Goal: Find specific page/section: Find specific page/section

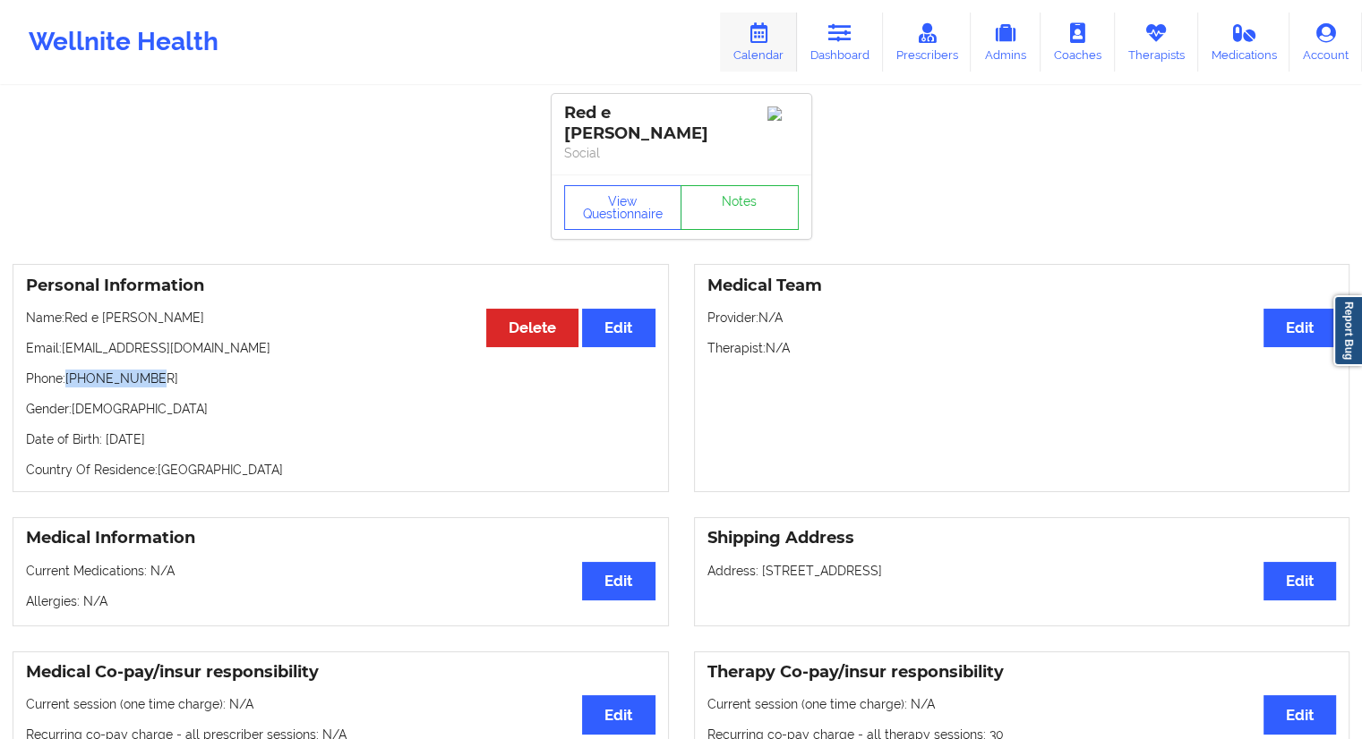
drag, startPoint x: 825, startPoint y: 50, endPoint x: 789, endPoint y: 67, distance: 40.5
click at [825, 50] on link "Dashboard" at bounding box center [840, 42] width 86 height 59
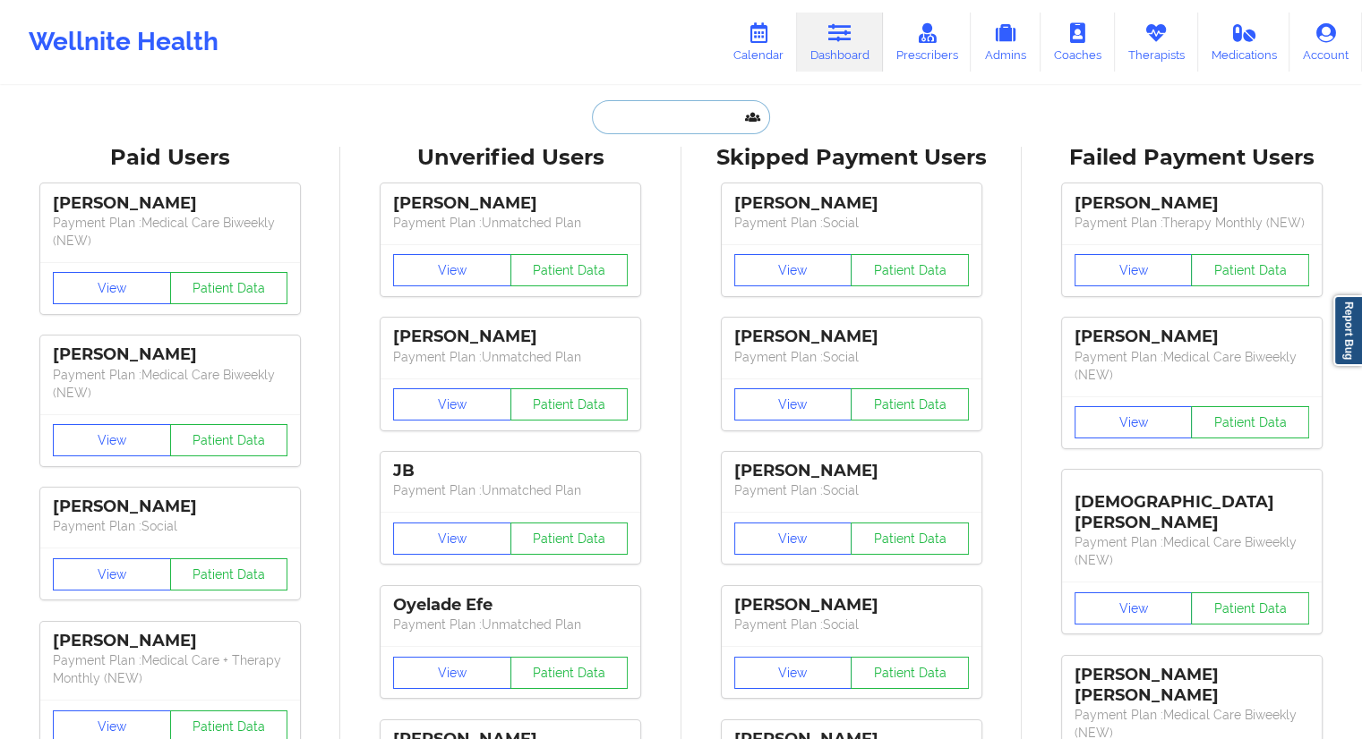
click at [690, 112] on input "text" at bounding box center [680, 117] width 177 height 34
paste input "[EMAIL_ADDRESS][DOMAIN_NAME]"
type input "[EMAIL_ADDRESS][DOMAIN_NAME]"
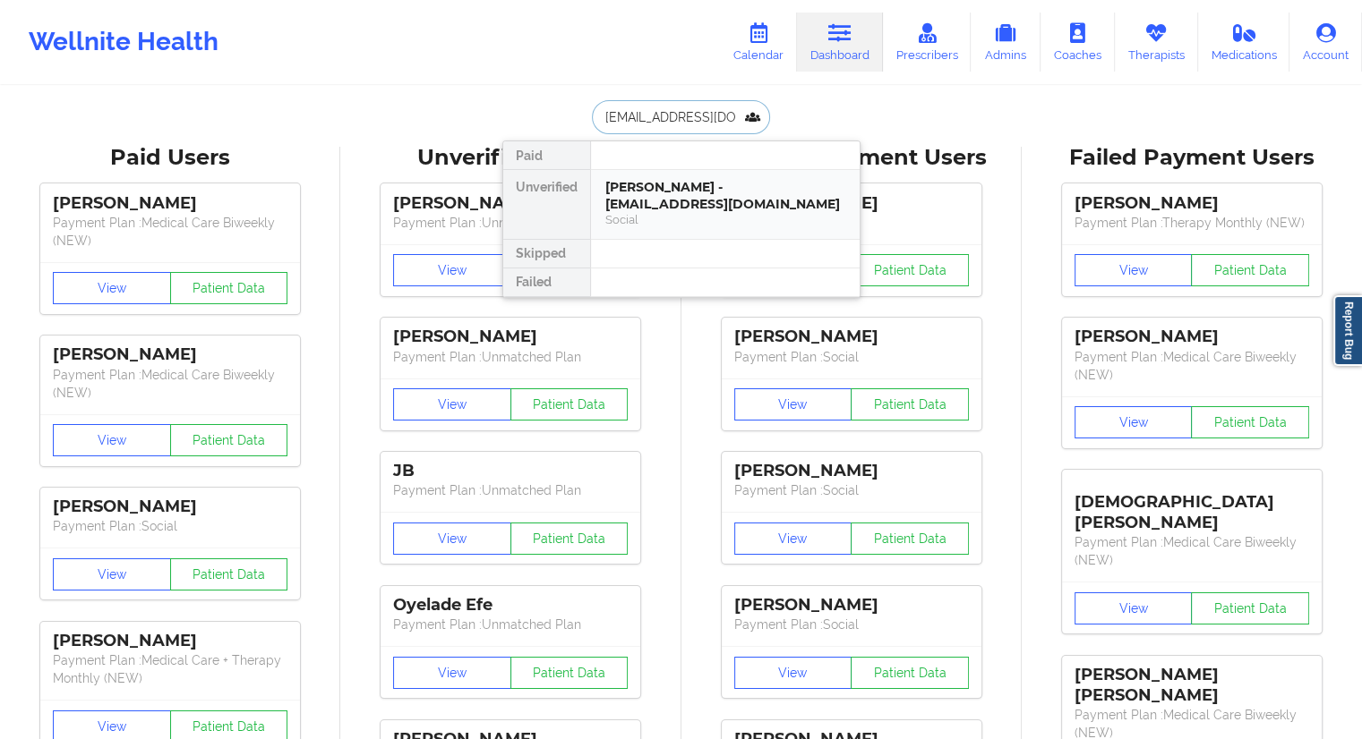
click at [655, 205] on div "[PERSON_NAME] - [EMAIL_ADDRESS][DOMAIN_NAME]" at bounding box center [725, 195] width 240 height 33
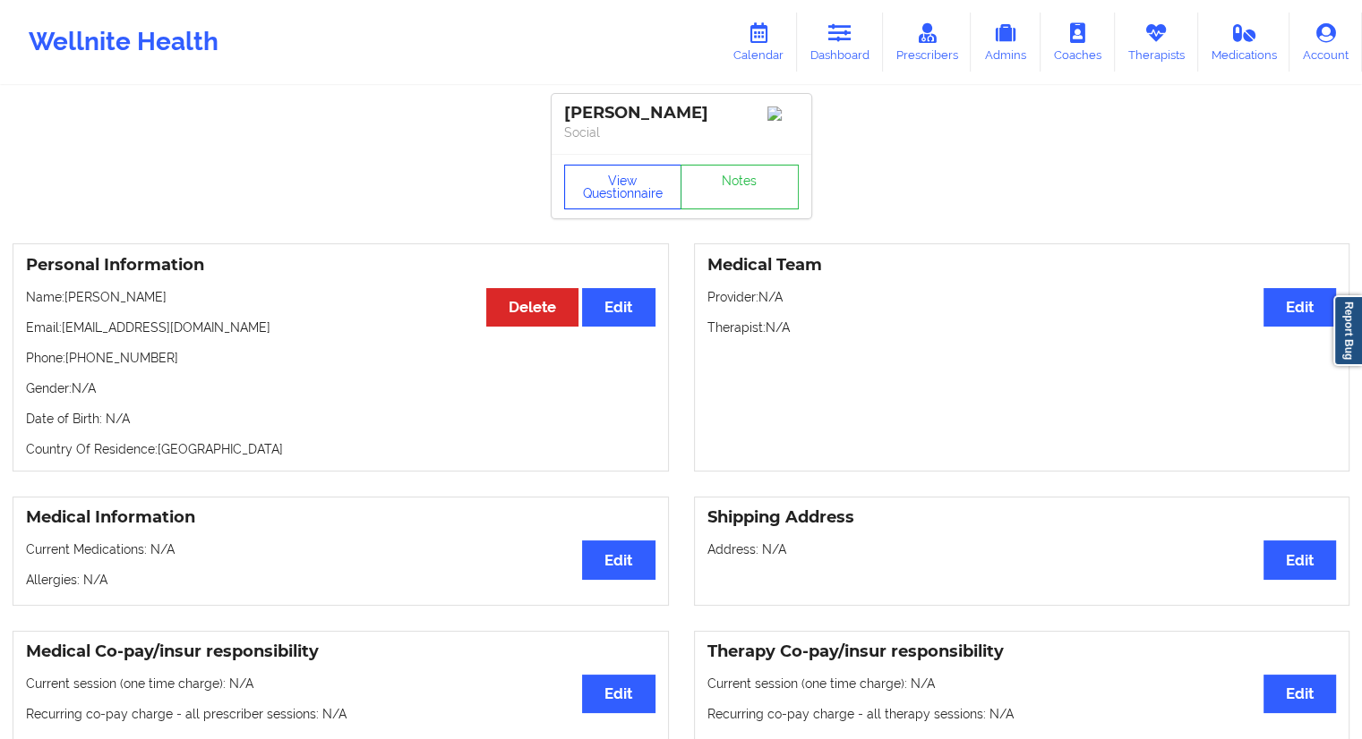
click at [635, 201] on button "View Questionnaire" at bounding box center [623, 187] width 118 height 45
drag, startPoint x: 158, startPoint y: 359, endPoint x: 67, endPoint y: 364, distance: 91.5
click at [67, 364] on p "Phone: [PHONE_NUMBER]" at bounding box center [340, 358] width 629 height 18
copy p "[PHONE_NUMBER]"
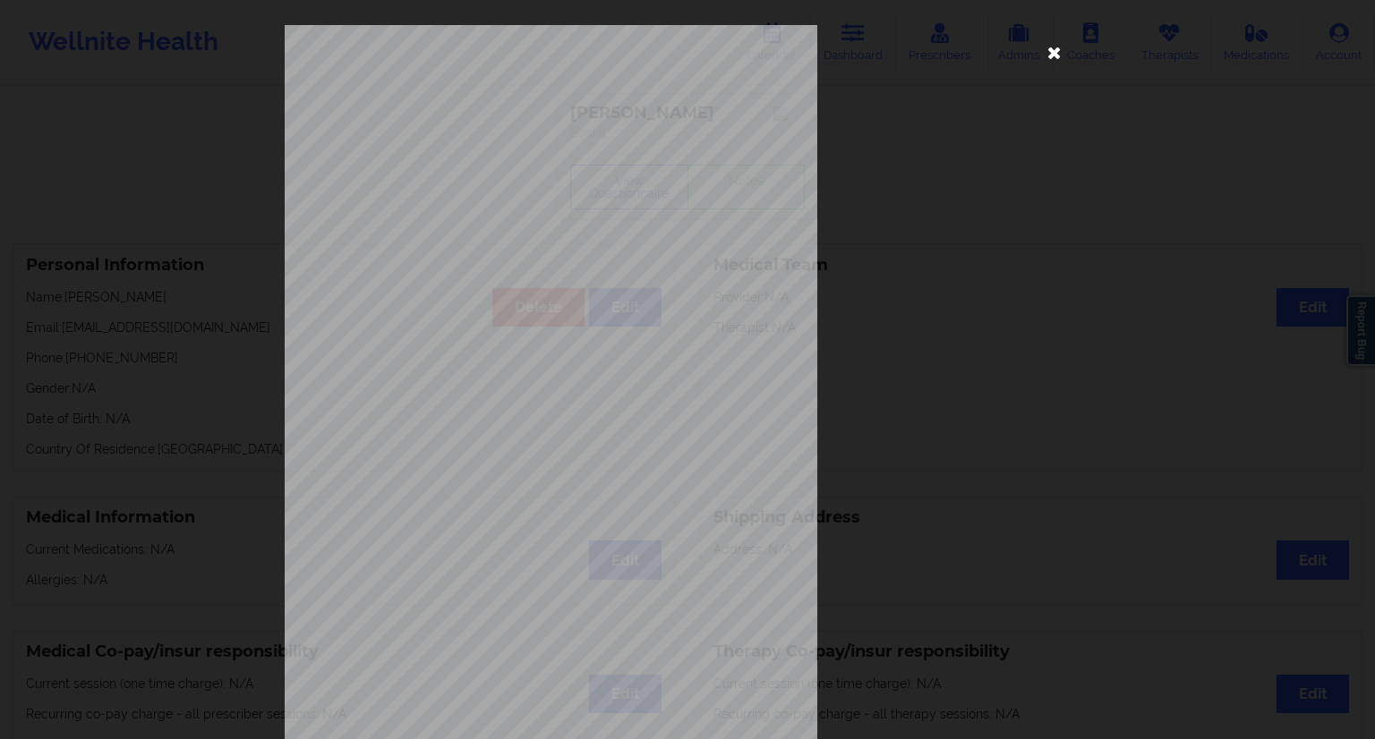
click at [1051, 51] on icon at bounding box center [1054, 52] width 29 height 29
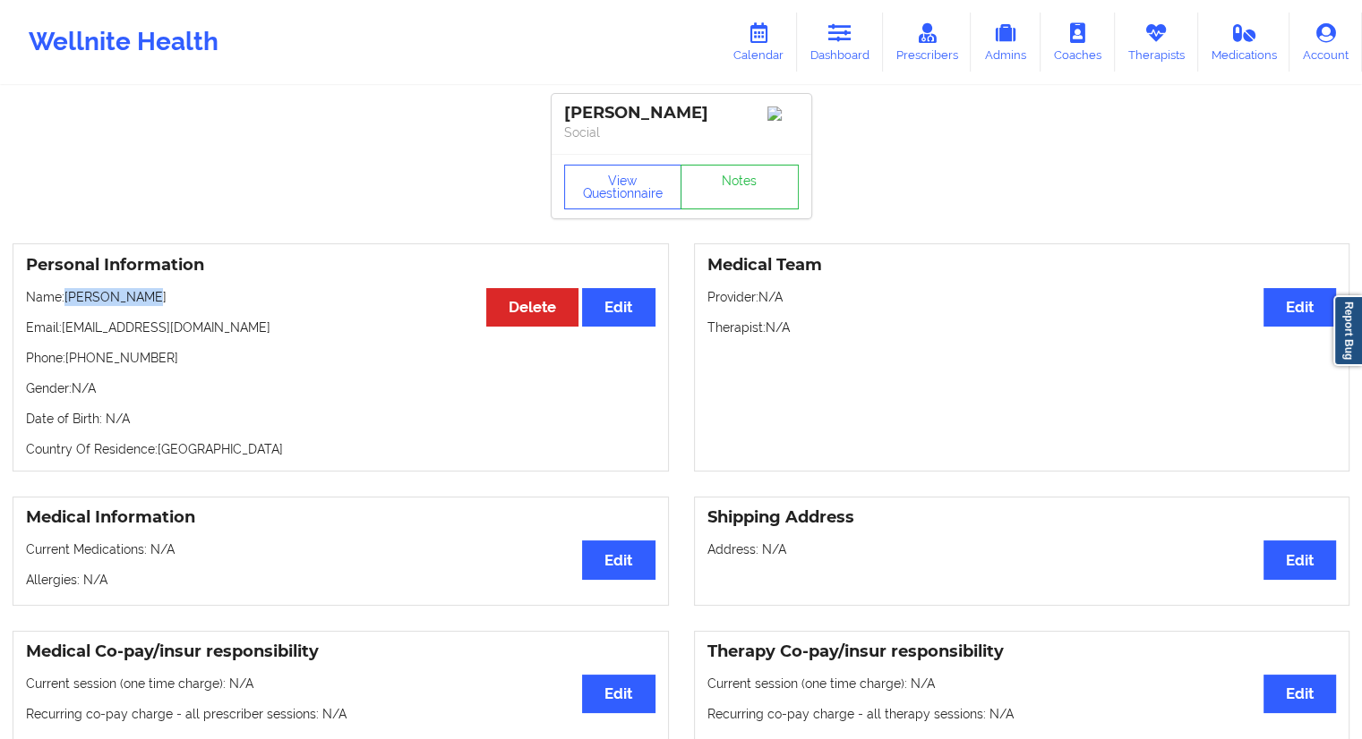
drag, startPoint x: 160, startPoint y: 304, endPoint x: 62, endPoint y: 302, distance: 98.5
click at [62, 302] on p "Name: [PERSON_NAME]" at bounding box center [340, 297] width 629 height 18
copy p "[PERSON_NAME]"
drag, startPoint x: 167, startPoint y: 372, endPoint x: 70, endPoint y: 359, distance: 98.4
click at [70, 359] on p "Phone: [PHONE_NUMBER]" at bounding box center [340, 358] width 629 height 18
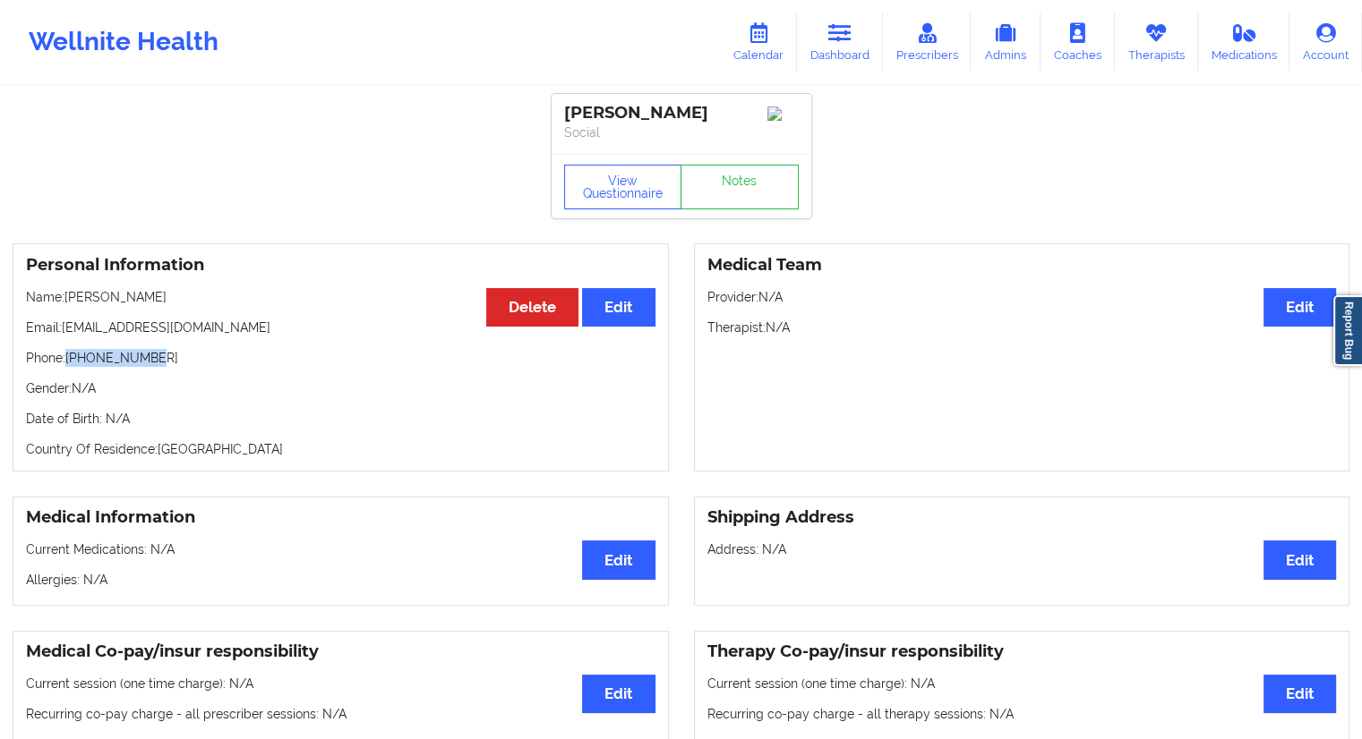
copy p "[PHONE_NUMBER]"
drag, startPoint x: 168, startPoint y: 295, endPoint x: 65, endPoint y: 292, distance: 103.0
click at [65, 292] on div "Personal Information Edit Delete Name: [PERSON_NAME] Email: [EMAIL_ADDRESS][DOM…" at bounding box center [341, 358] width 656 height 228
copy p "[PERSON_NAME]"
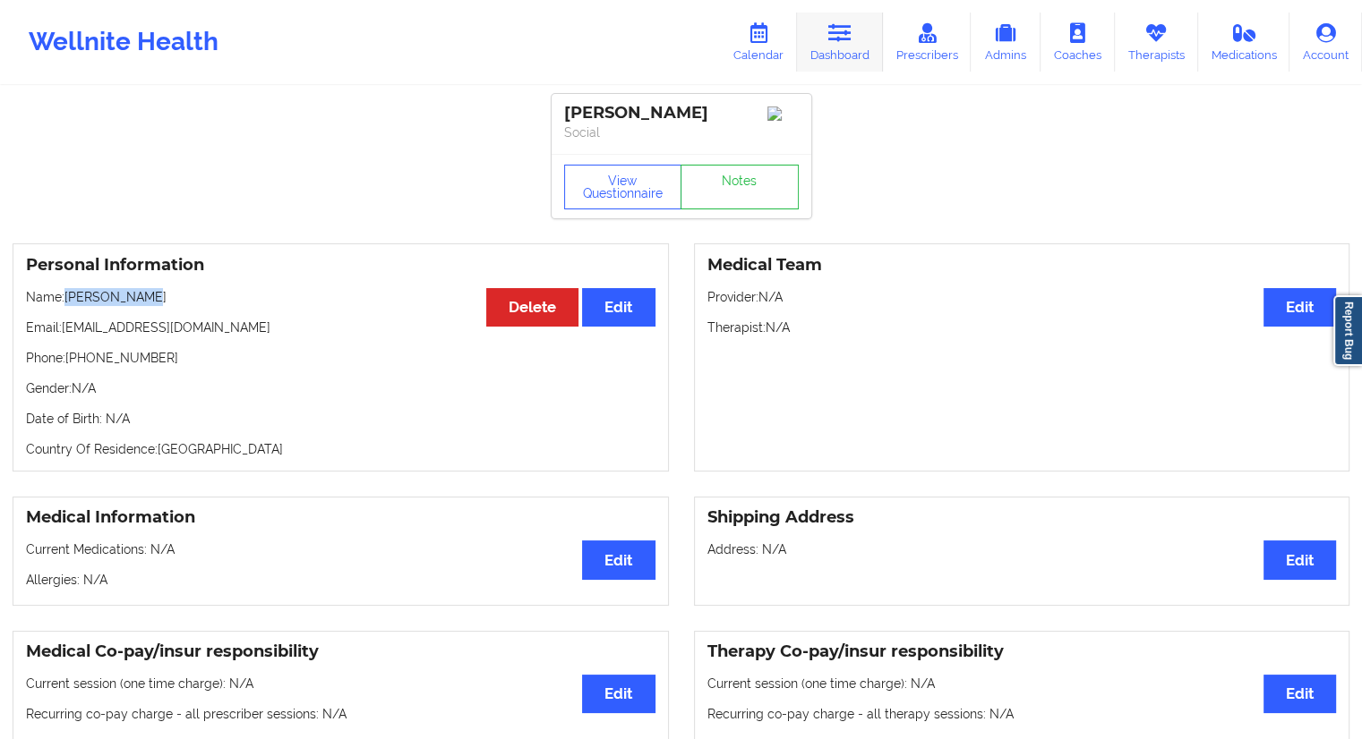
click at [816, 51] on link "Dashboard" at bounding box center [840, 42] width 86 height 59
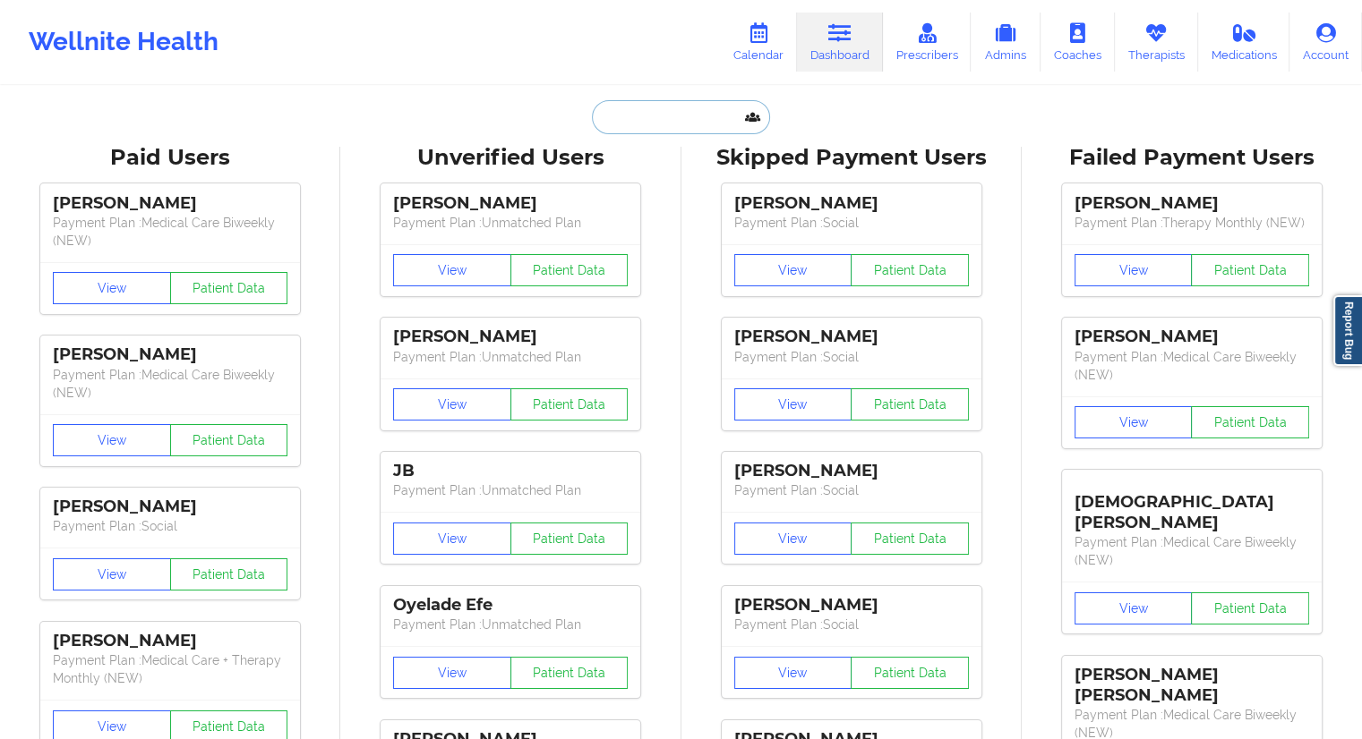
click at [592, 127] on input "text" at bounding box center [680, 117] width 177 height 34
paste input "[EMAIL_ADDRESS][DOMAIN_NAME]"
type input "[EMAIL_ADDRESS][DOMAIN_NAME]"
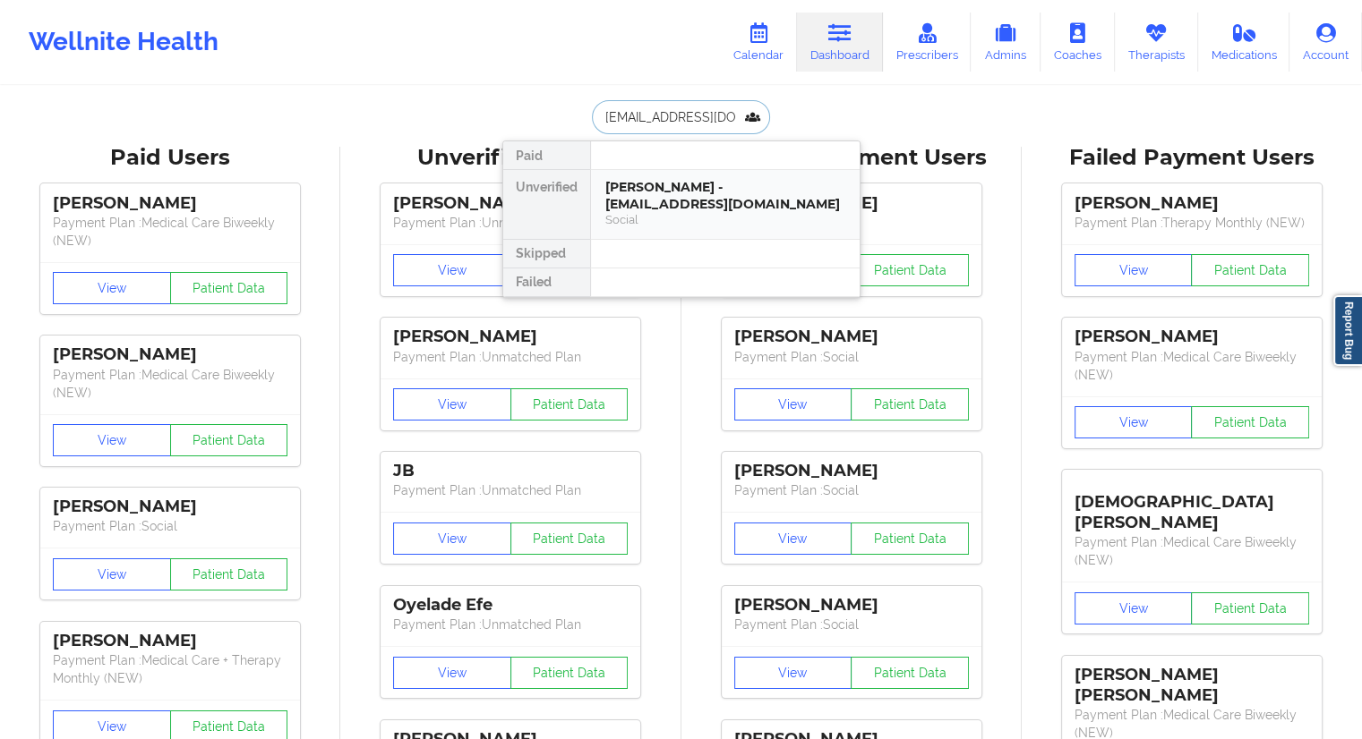
click at [649, 206] on div "[PERSON_NAME] - [EMAIL_ADDRESS][DOMAIN_NAME]" at bounding box center [725, 195] width 240 height 33
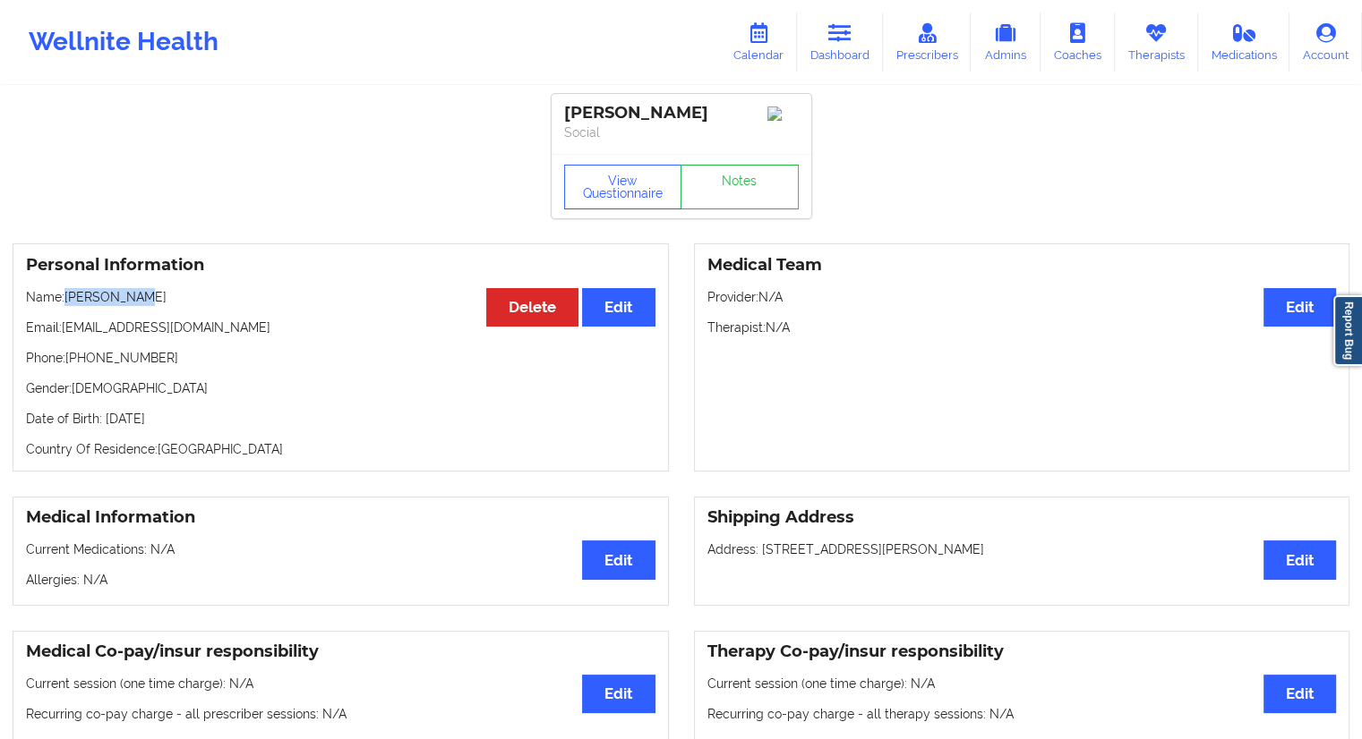
drag, startPoint x: 172, startPoint y: 302, endPoint x: 65, endPoint y: 299, distance: 106.6
click at [65, 299] on p "Name: [PERSON_NAME]" at bounding box center [340, 297] width 629 height 18
copy p "[PERSON_NAME]"
drag, startPoint x: 200, startPoint y: 355, endPoint x: 70, endPoint y: 359, distance: 129.9
click at [70, 359] on p "Phone: [PHONE_NUMBER]" at bounding box center [340, 358] width 629 height 18
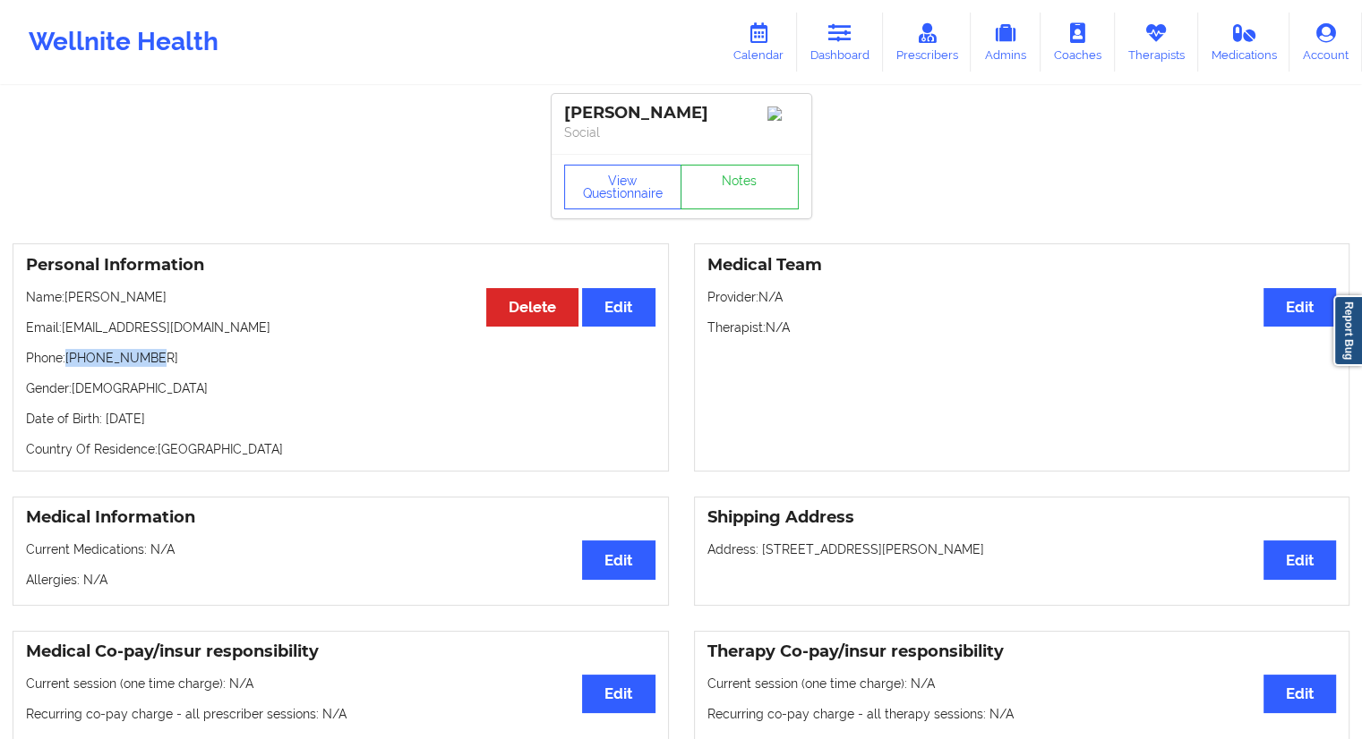
copy p "[PHONE_NUMBER]"
click at [767, 56] on link "Calendar" at bounding box center [758, 42] width 77 height 59
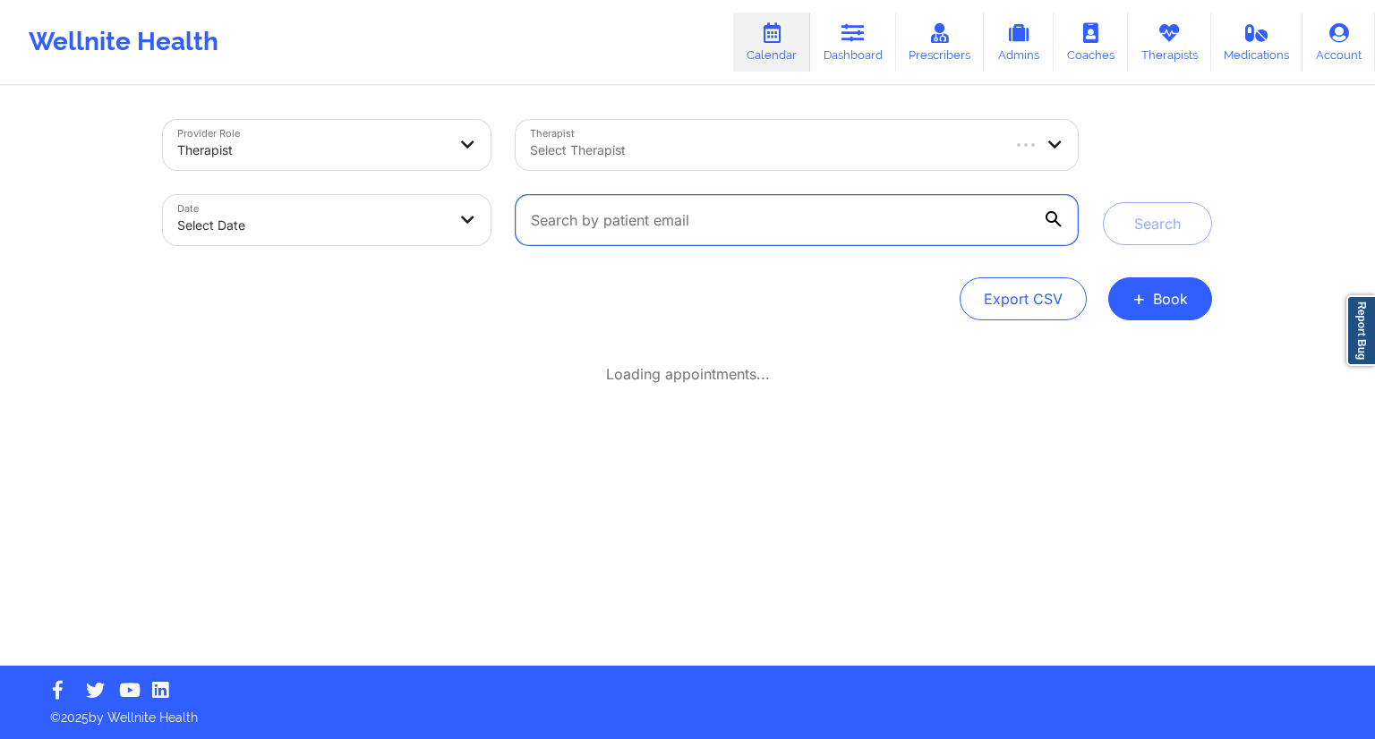
click at [641, 218] on input "text" at bounding box center [797, 220] width 562 height 50
paste input "[EMAIL_ADDRESS][DOMAIN_NAME]"
type input "[EMAIL_ADDRESS][DOMAIN_NAME]"
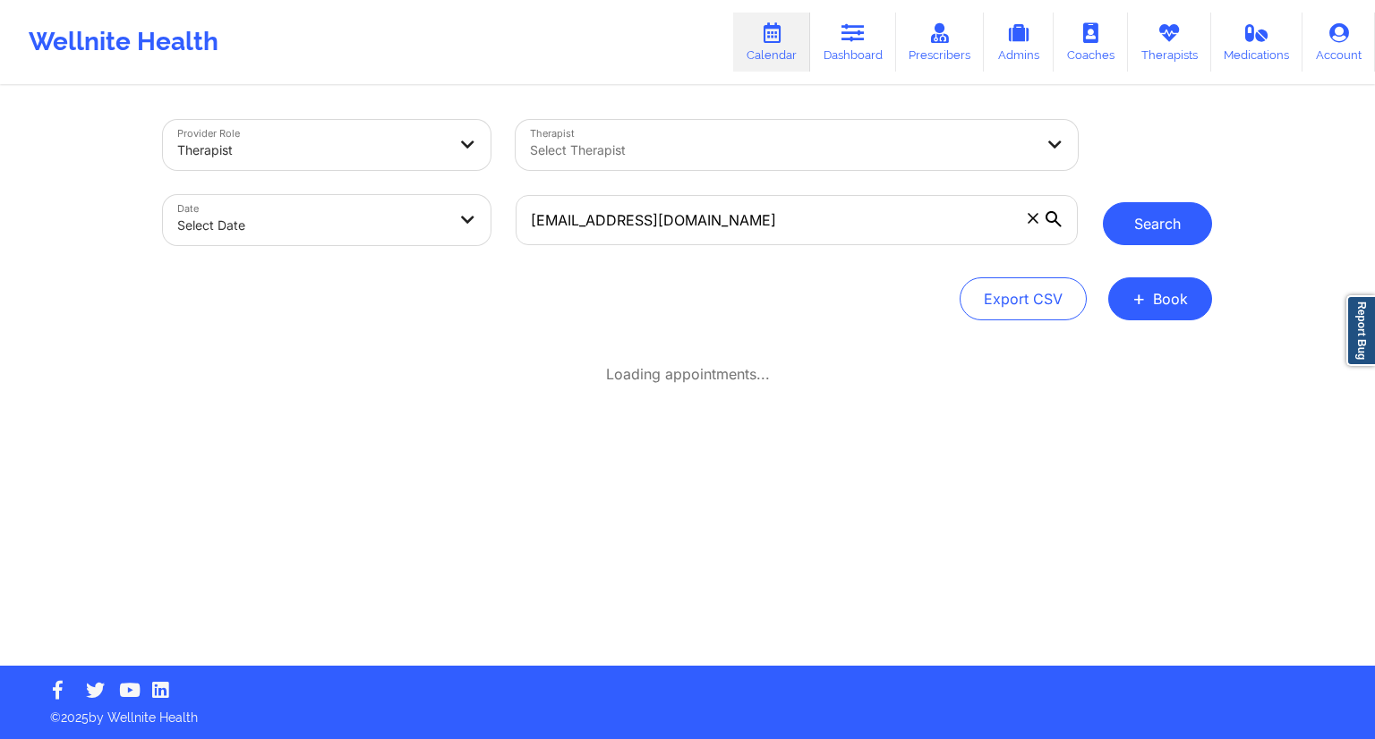
click at [1126, 214] on button "Search" at bounding box center [1157, 223] width 109 height 43
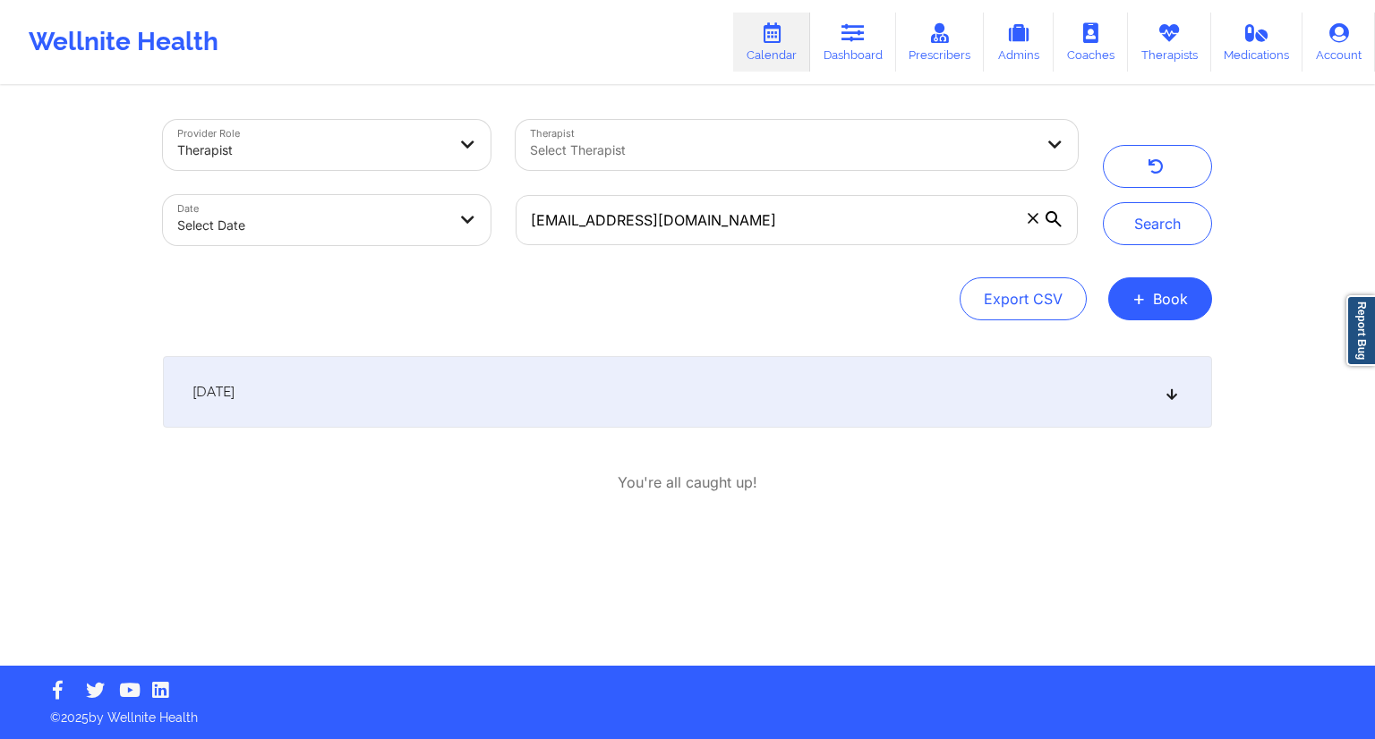
click at [661, 403] on div "[DATE]" at bounding box center [687, 392] width 1049 height 72
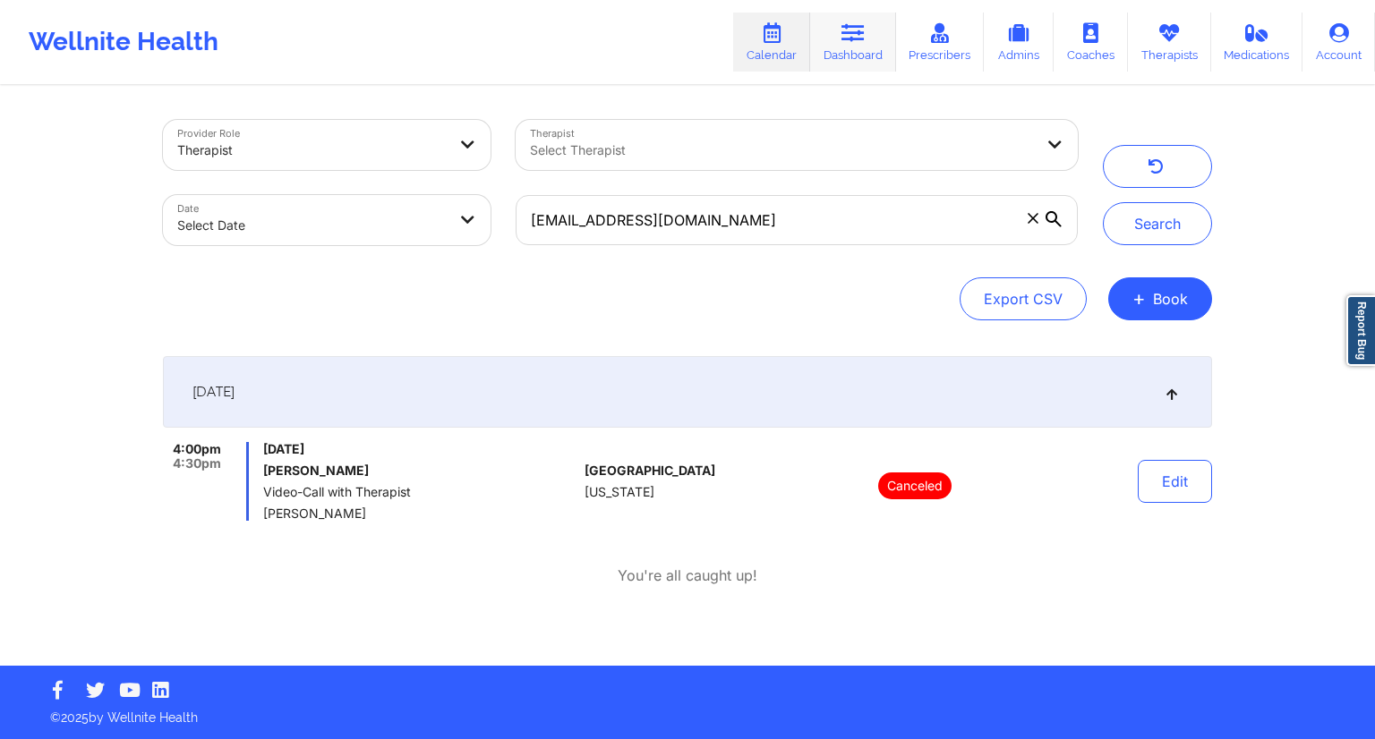
click at [859, 45] on link "Dashboard" at bounding box center [853, 42] width 86 height 59
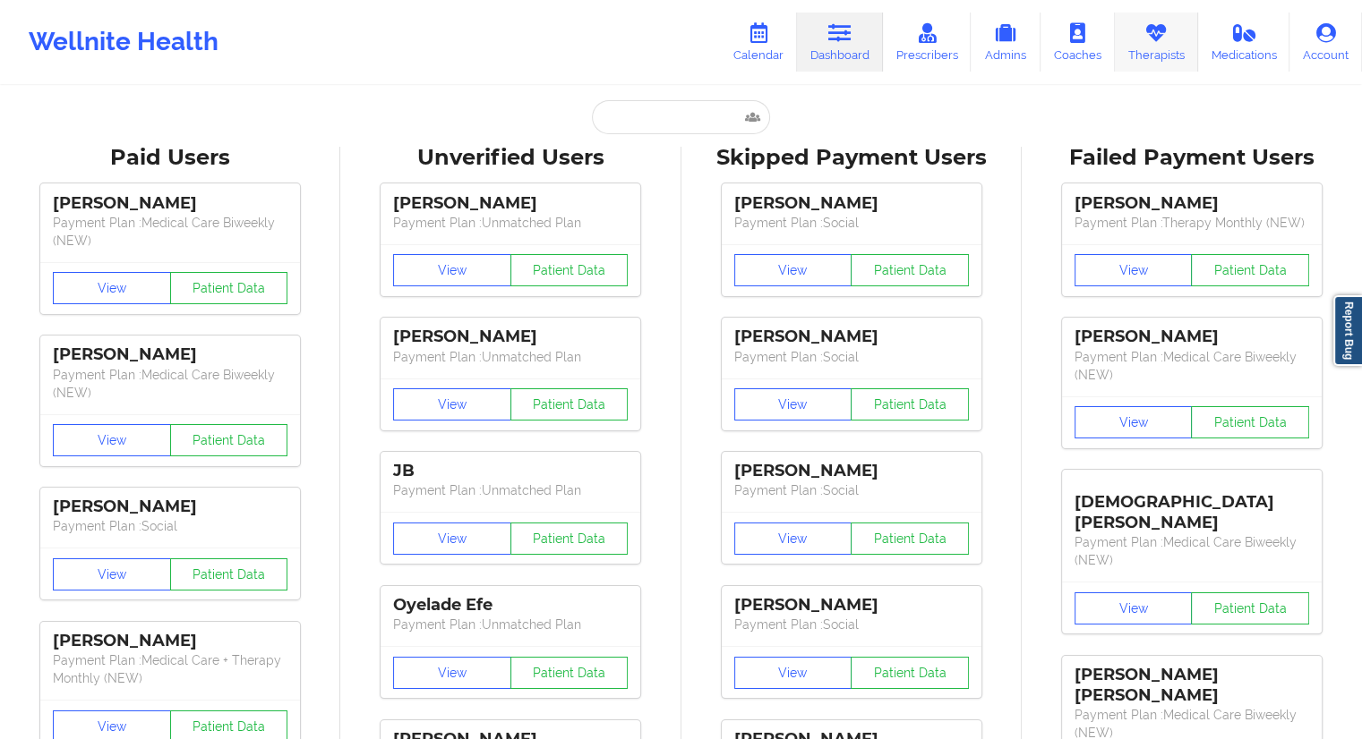
click at [1141, 42] on link "Therapists" at bounding box center [1156, 42] width 83 height 59
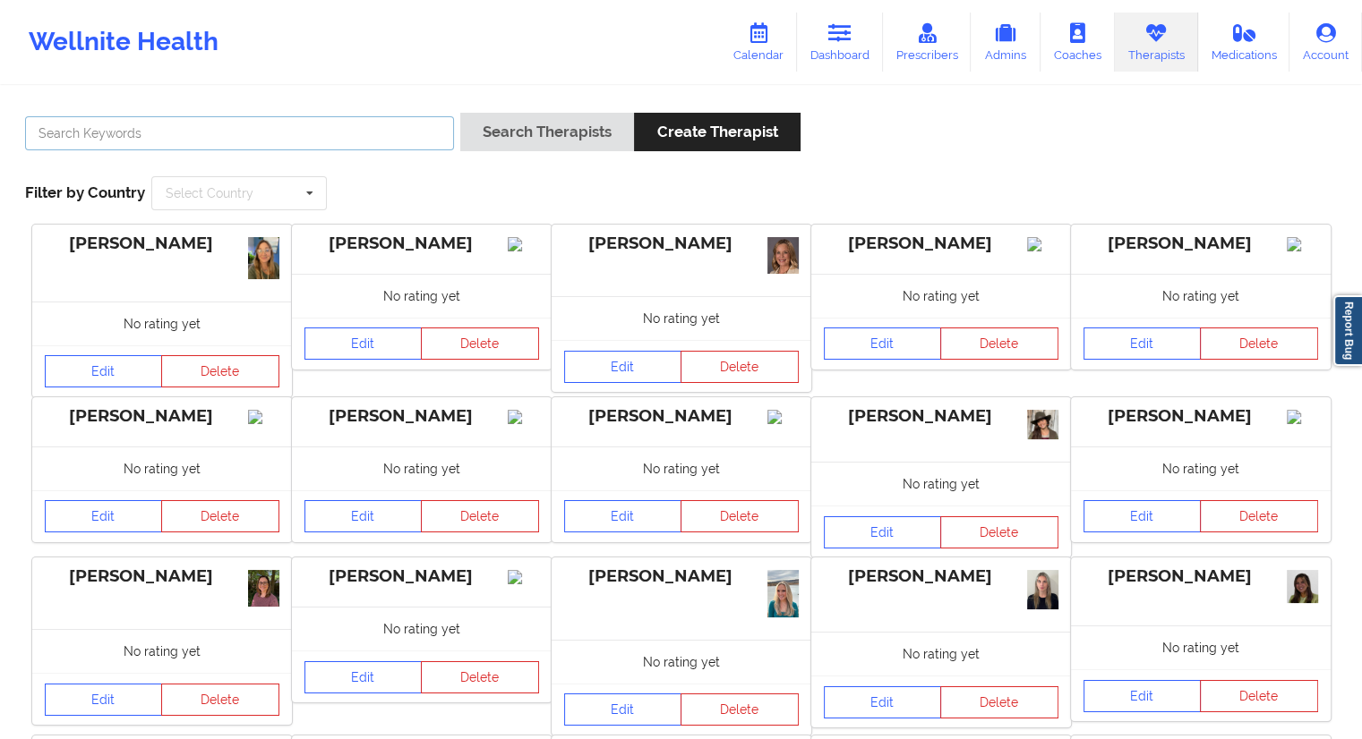
click at [173, 148] on input "text" at bounding box center [239, 133] width 429 height 34
paste input "[PERSON_NAME]"
type input "[PERSON_NAME]"
click at [515, 126] on button "Search Therapists" at bounding box center [547, 132] width 174 height 38
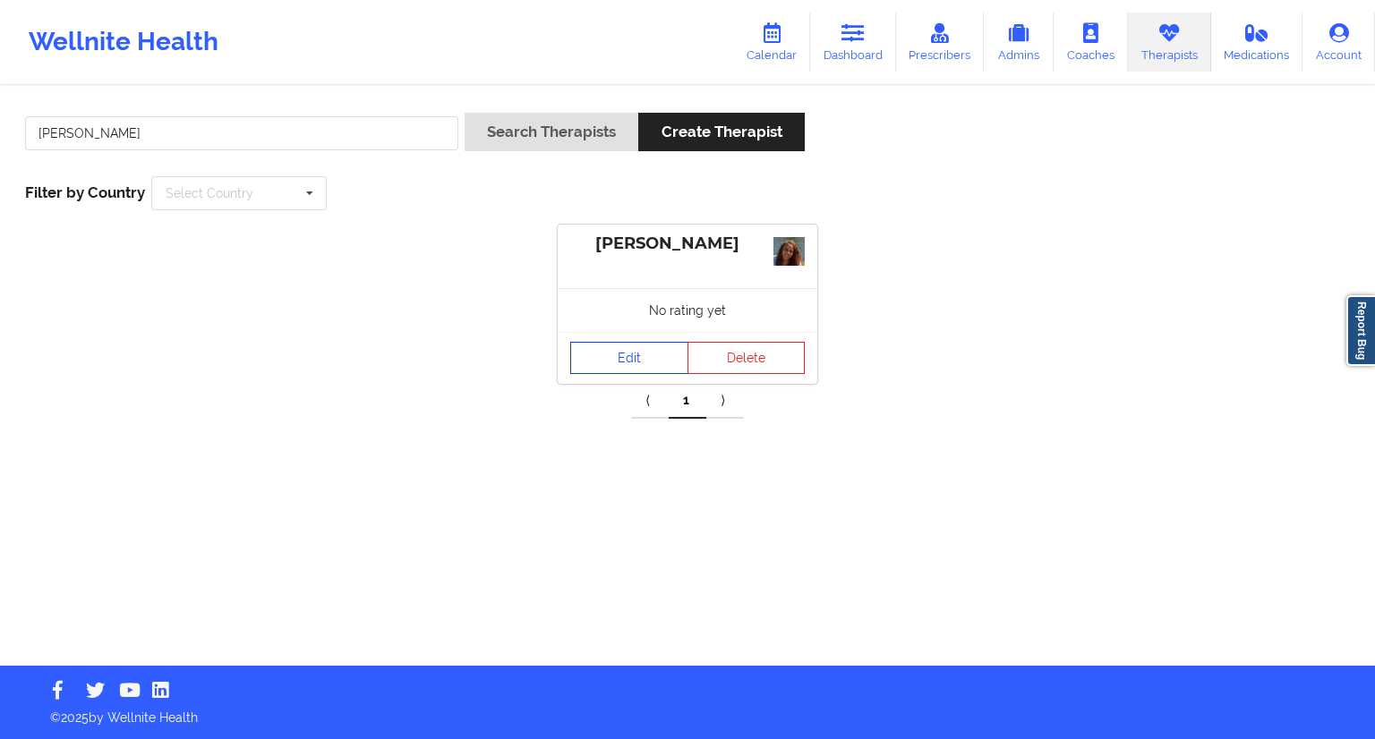
click at [616, 346] on link "Edit" at bounding box center [629, 358] width 118 height 32
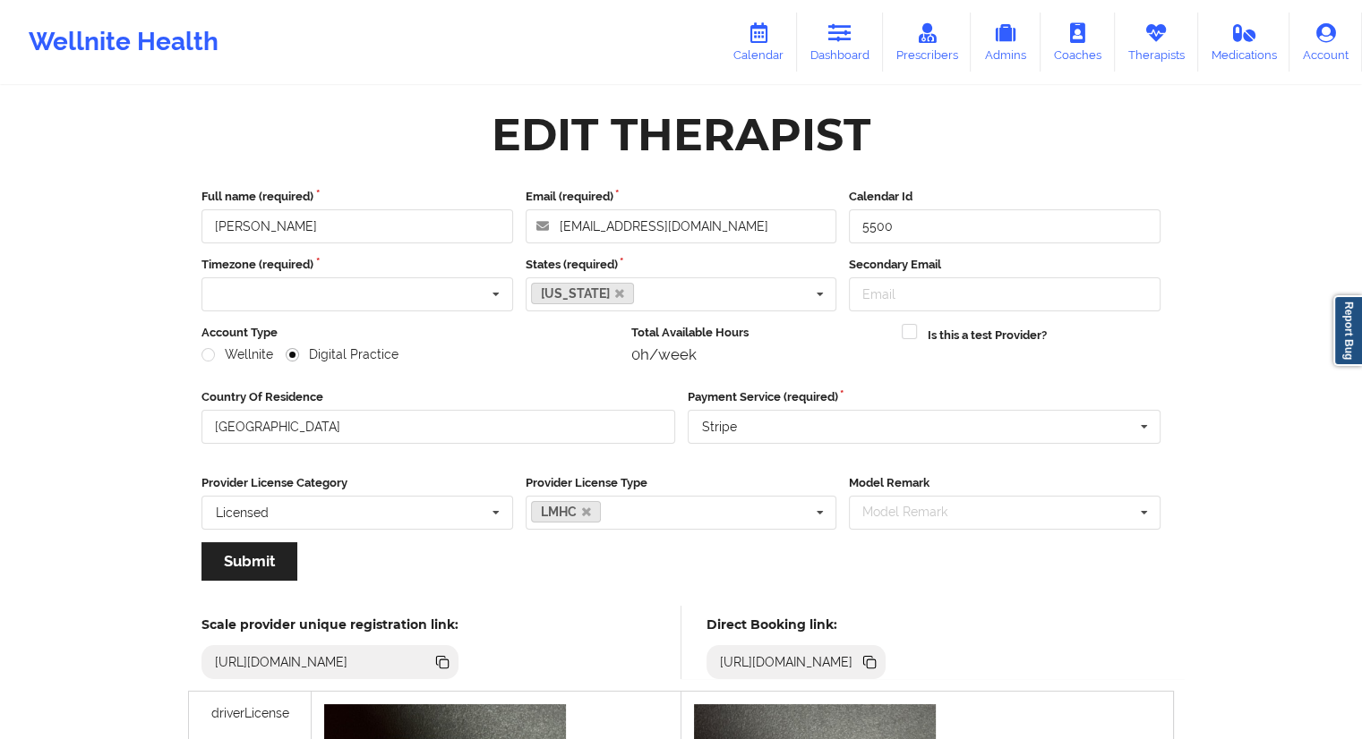
click at [876, 663] on icon at bounding box center [871, 664] width 9 height 9
drag, startPoint x: 346, startPoint y: 235, endPoint x: 209, endPoint y: 230, distance: 137.1
click at [209, 230] on input "[PERSON_NAME]" at bounding box center [357, 226] width 312 height 34
click at [751, 38] on icon at bounding box center [758, 33] width 23 height 20
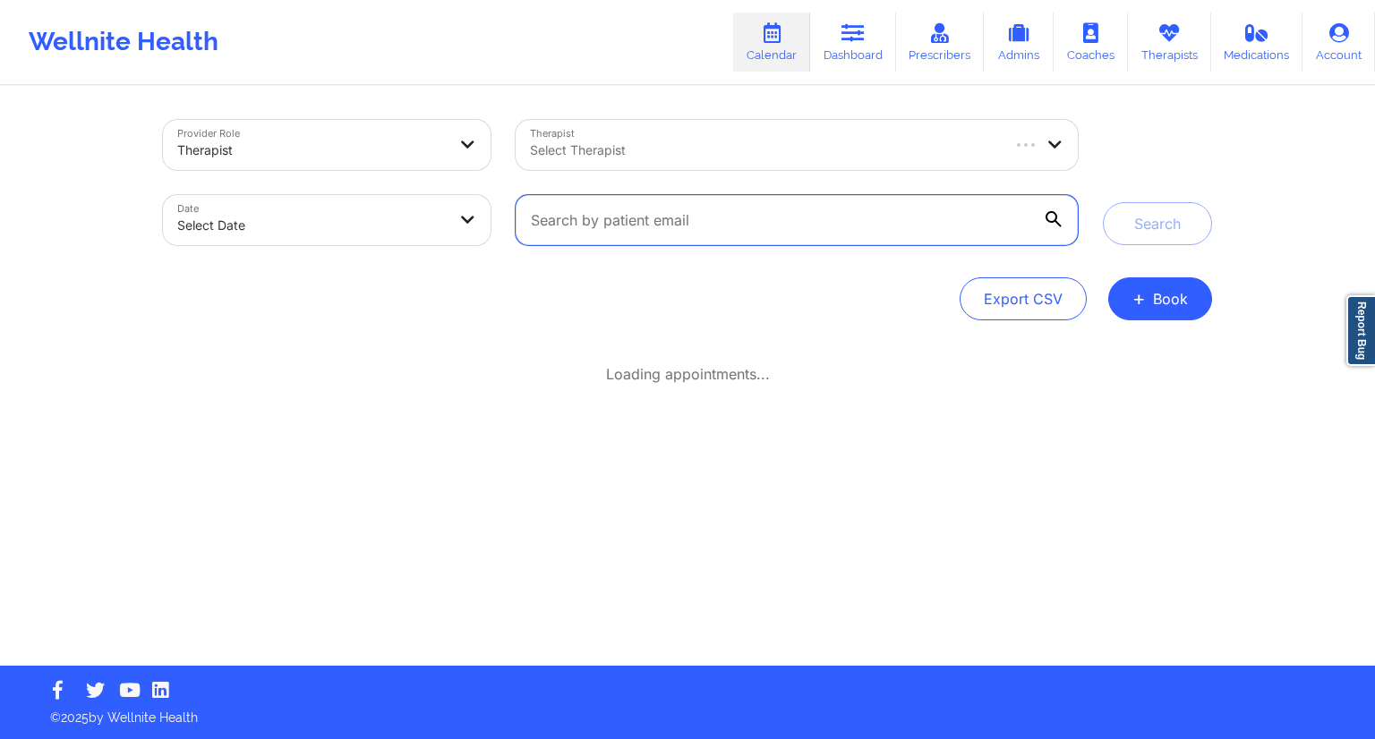
click at [602, 216] on input "text" at bounding box center [797, 220] width 562 height 50
paste input "[PERSON_NAME][EMAIL_ADDRESS][PERSON_NAME][PERSON_NAME][DOMAIN_NAME]"
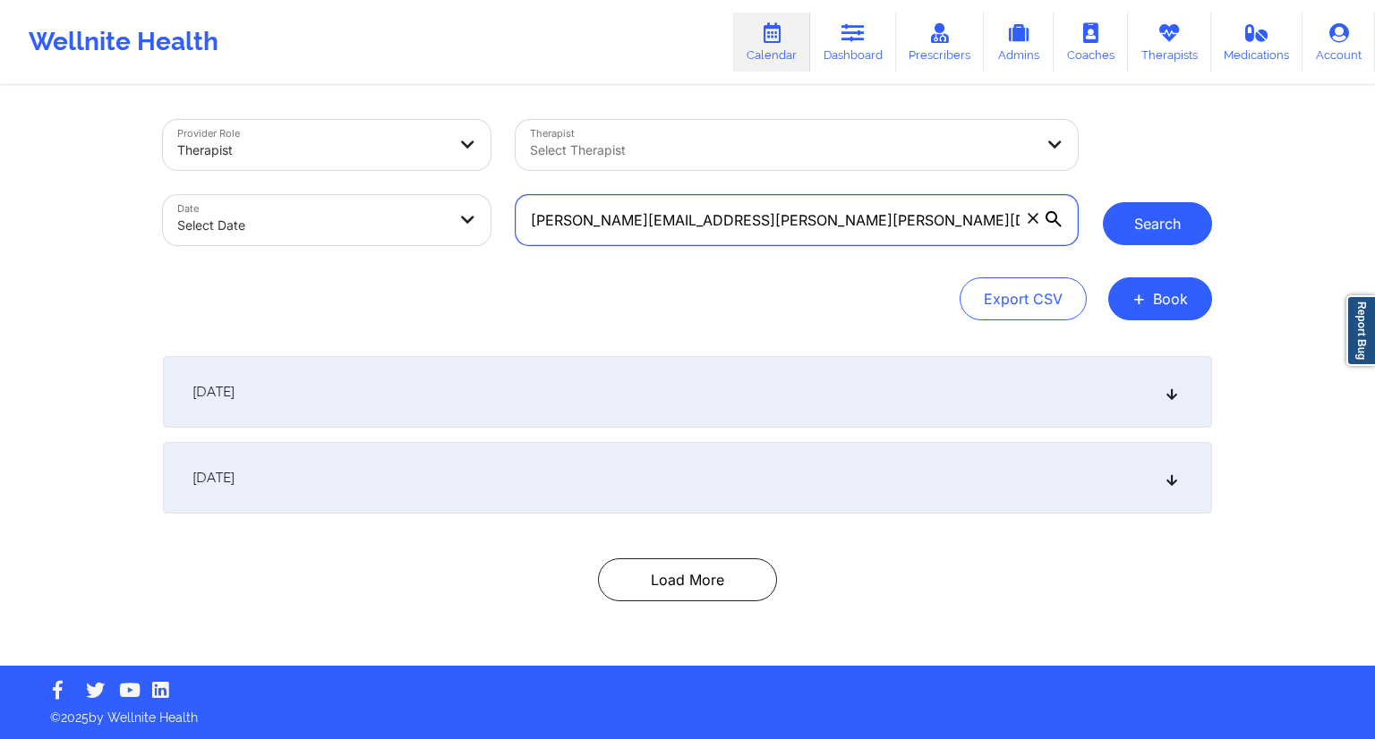
type input "[PERSON_NAME][EMAIL_ADDRESS][PERSON_NAME][PERSON_NAME][DOMAIN_NAME]"
click at [1140, 230] on button "Search" at bounding box center [1157, 223] width 109 height 43
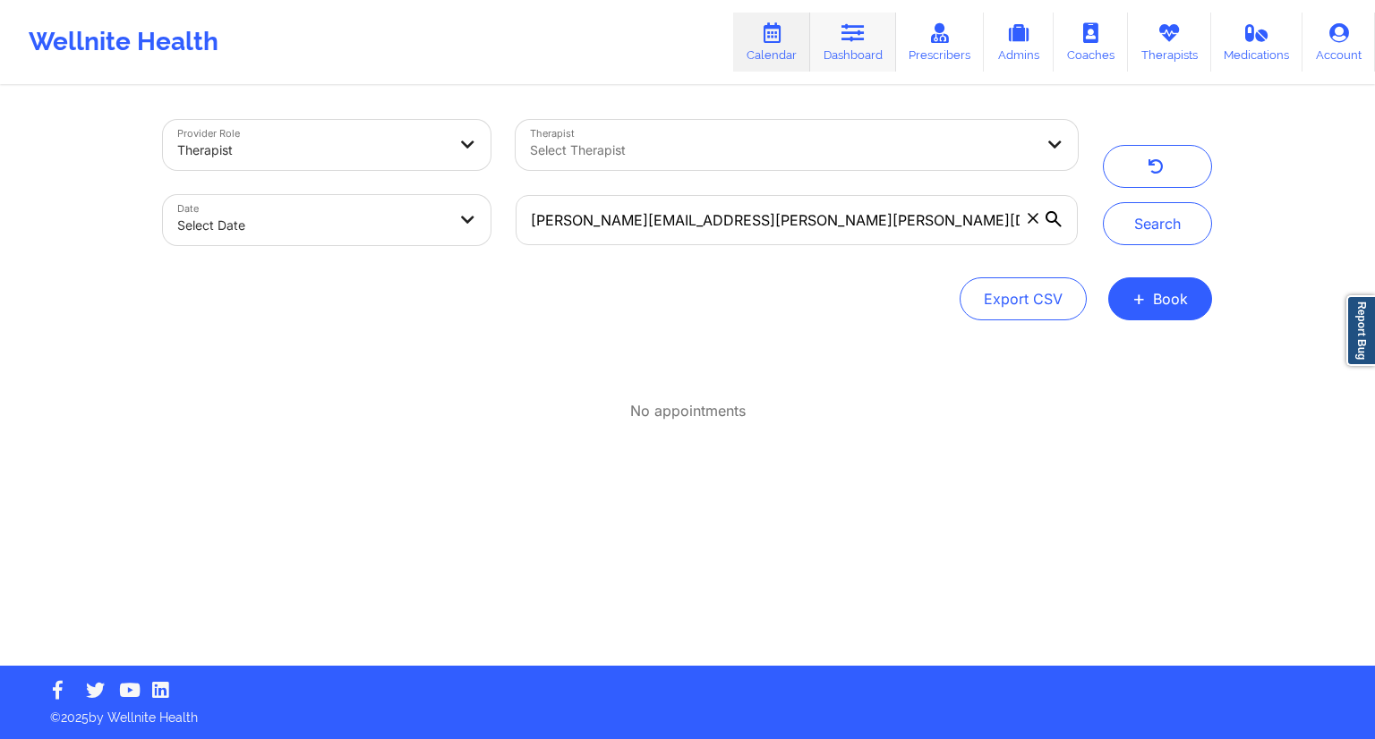
click at [838, 45] on link "Dashboard" at bounding box center [853, 42] width 86 height 59
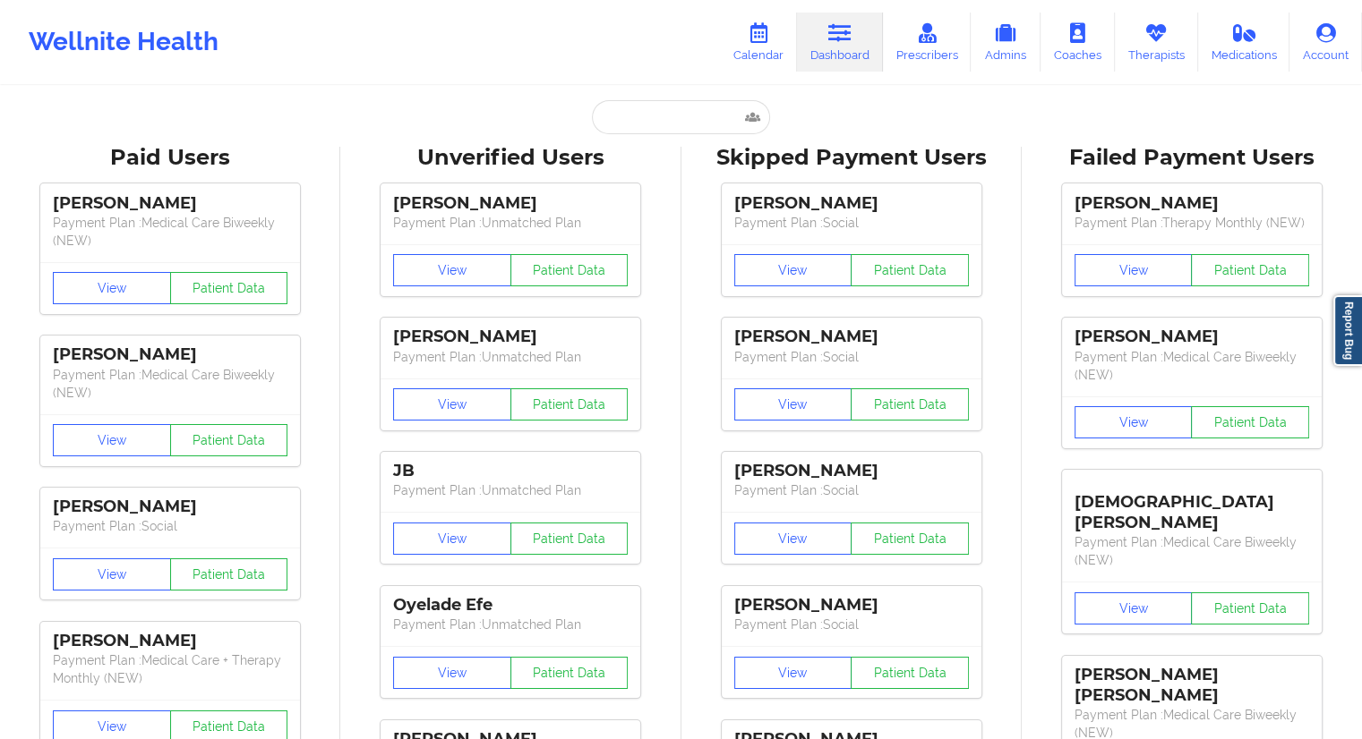
click at [647, 114] on input "text" at bounding box center [680, 117] width 177 height 34
paste input "[PERSON_NAME][EMAIL_ADDRESS][PERSON_NAME][PERSON_NAME][DOMAIN_NAME]"
type input "[PERSON_NAME][EMAIL_ADDRESS][PERSON_NAME][PERSON_NAME][DOMAIN_NAME]"
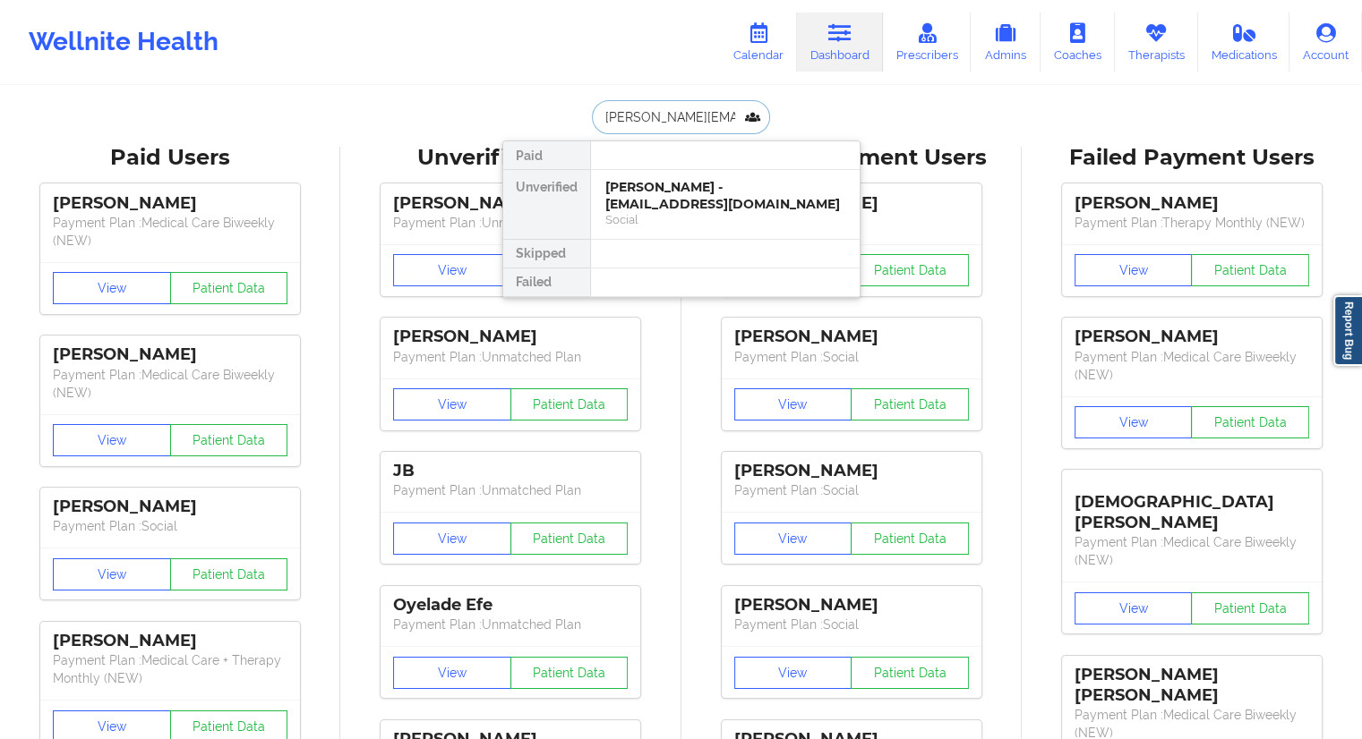
scroll to position [0, 64]
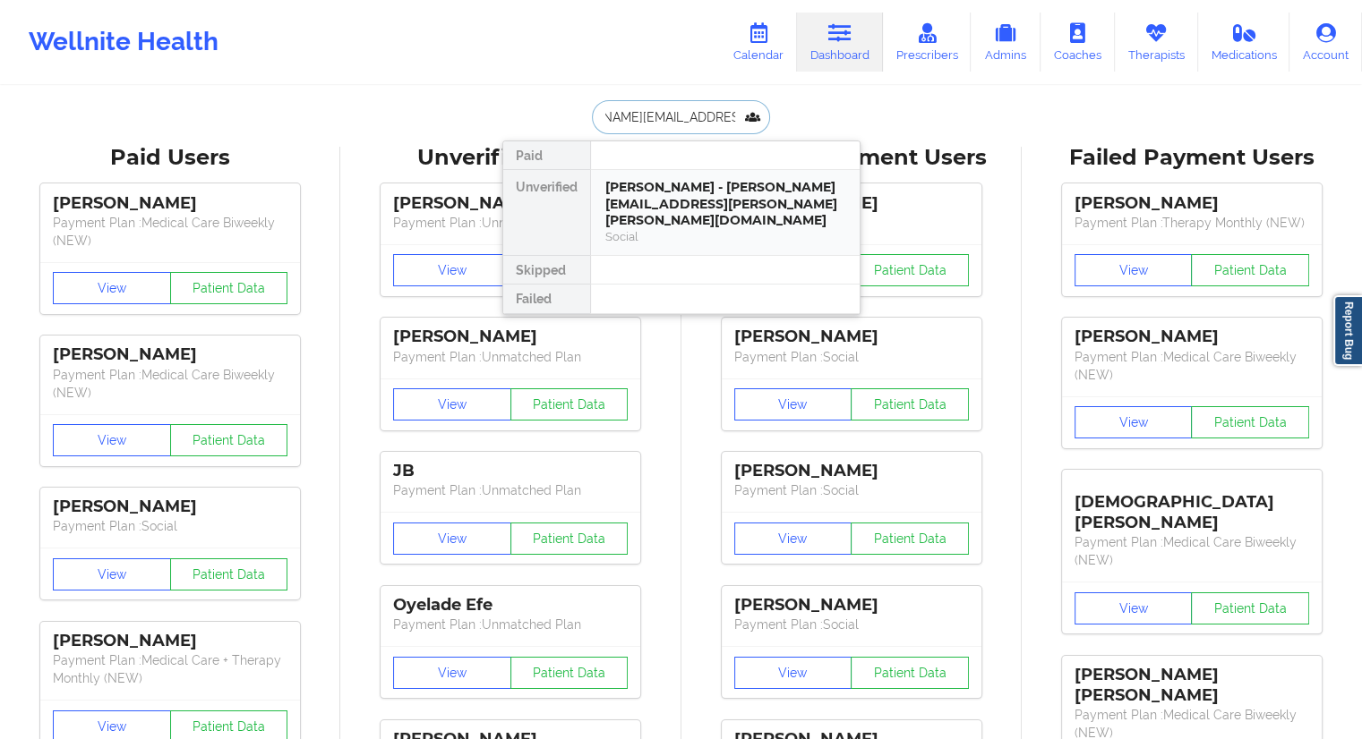
click at [637, 194] on div "[PERSON_NAME] - [PERSON_NAME][EMAIL_ADDRESS][PERSON_NAME][PERSON_NAME][DOMAIN_N…" at bounding box center [725, 204] width 240 height 50
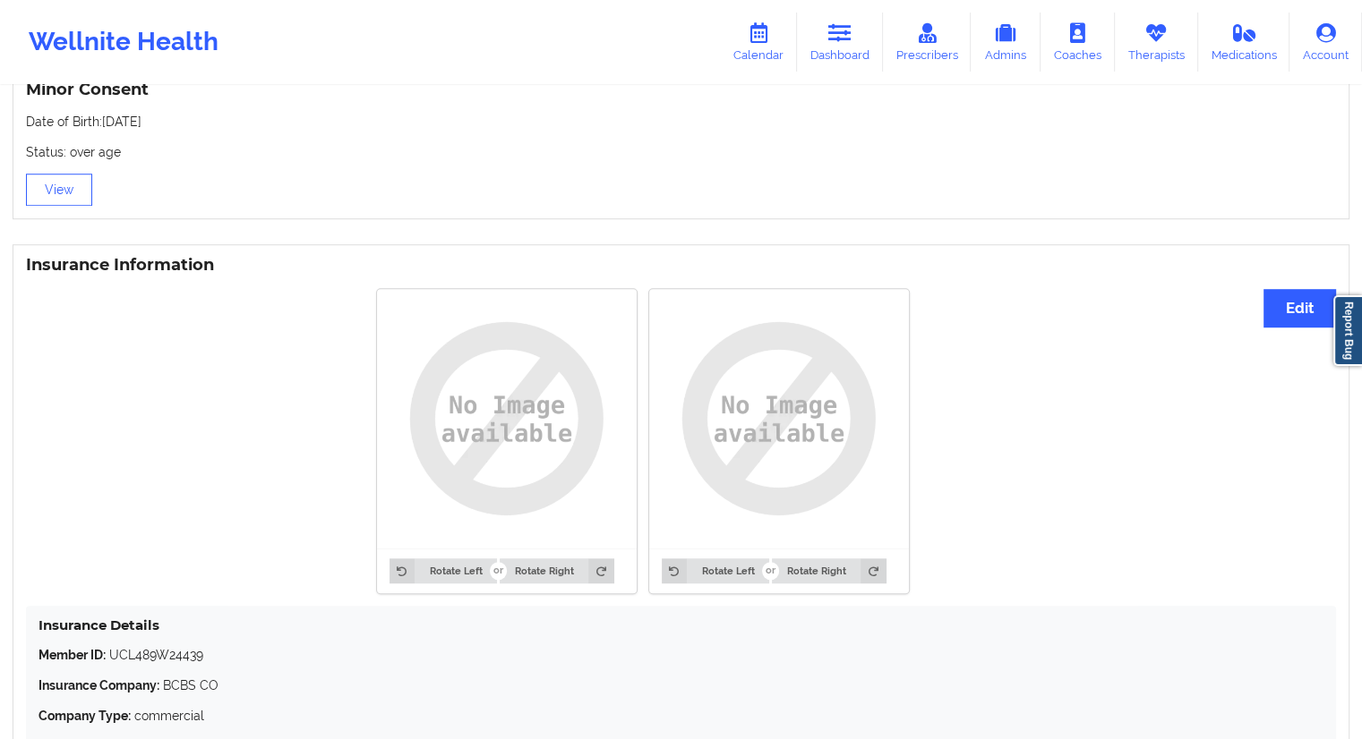
scroll to position [1486, 0]
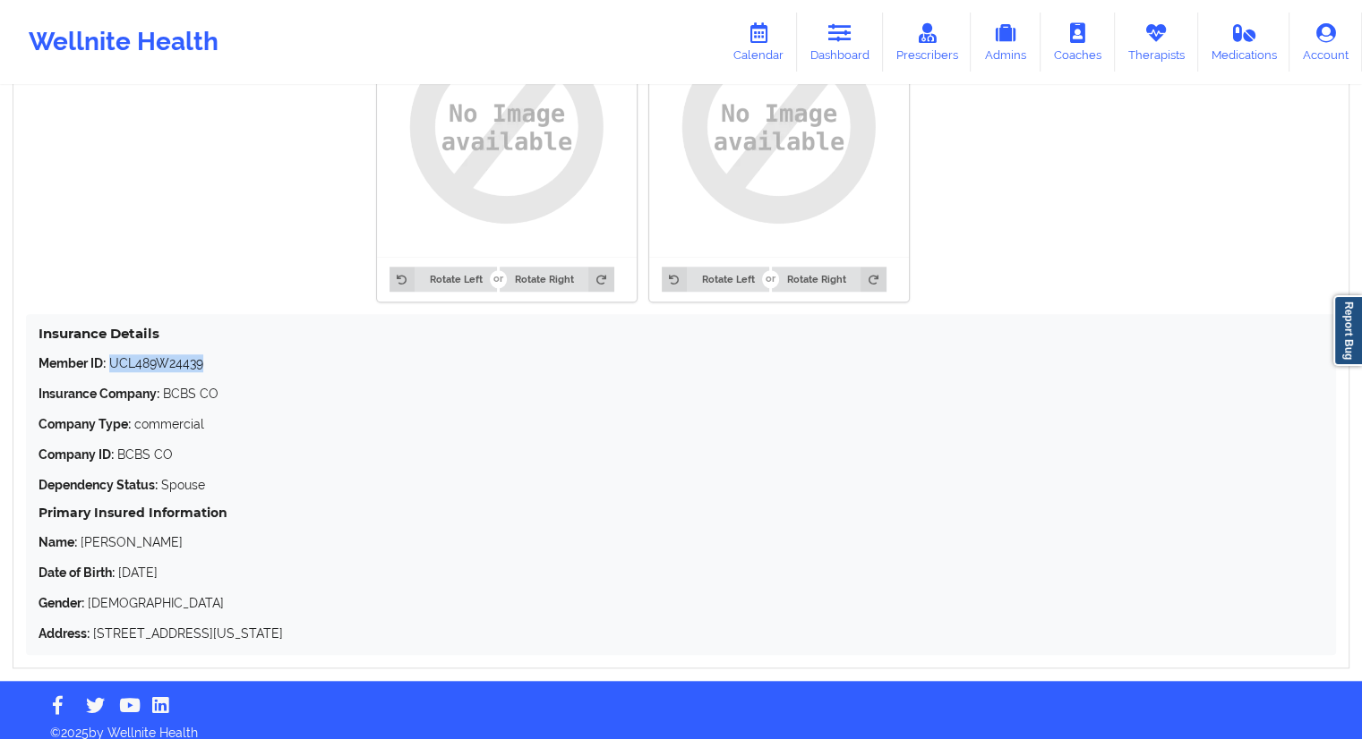
drag, startPoint x: 224, startPoint y: 347, endPoint x: 113, endPoint y: 341, distance: 111.2
click at [113, 355] on p "Member ID: UCL489W24439" at bounding box center [680, 364] width 1285 height 18
copy p "UCL489W24439"
